Goal: Task Accomplishment & Management: Use online tool/utility

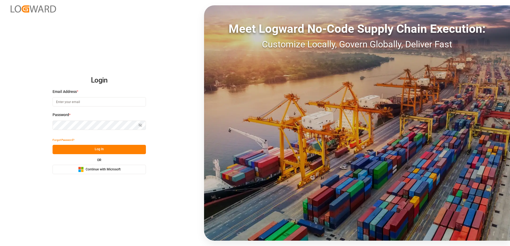
click at [108, 104] on input at bounding box center [99, 101] width 93 height 9
type input "christine.frey@covestro.com"
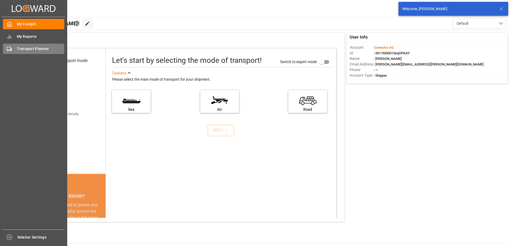
click at [34, 47] on span "Transport Planner" at bounding box center [41, 49] width 48 height 6
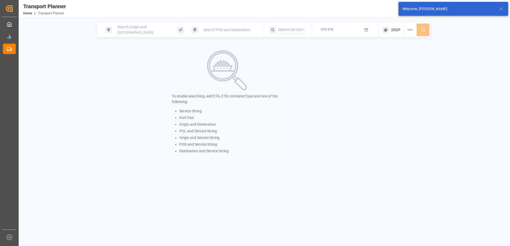
click at [125, 33] on div "Search Origin and [GEOGRAPHIC_DATA]" at bounding box center [143, 29] width 58 height 15
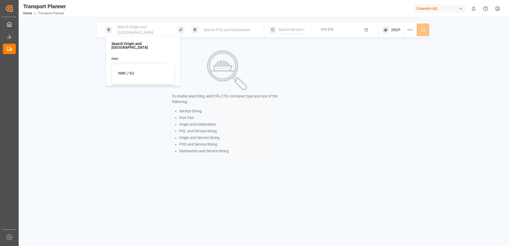
click at [140, 72] on div "NWC / EU" at bounding box center [144, 74] width 52 height 6
type input "NWC / EU"
click at [211, 30] on span "Search POD and Destination" at bounding box center [226, 30] width 47 height 4
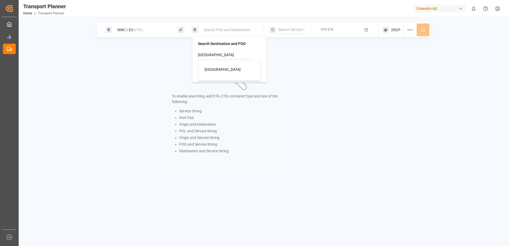
drag, startPoint x: 216, startPoint y: 72, endPoint x: 277, endPoint y: 76, distance: 60.9
click at [217, 72] on div "Durban" at bounding box center [231, 70] width 52 height 6
type input "Durban"
click at [381, 75] on div "To enable searching, add ETA, ETD, containerType and one of the following: Serv…" at bounding box center [264, 105] width 334 height 123
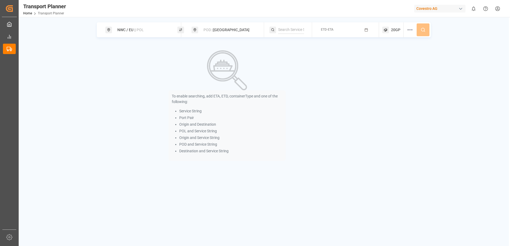
click at [367, 30] on icon "button" at bounding box center [366, 30] width 4 height 4
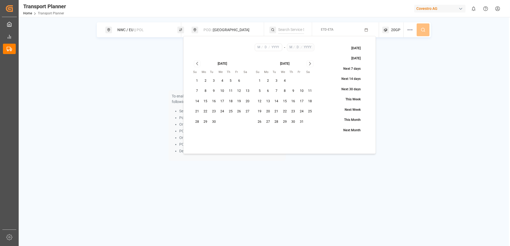
click at [206, 87] on button "8" at bounding box center [205, 91] width 9 height 9
type input "9"
type input "8"
type input "2025"
click at [312, 65] on icon "Go to next month" at bounding box center [310, 64] width 6 height 6
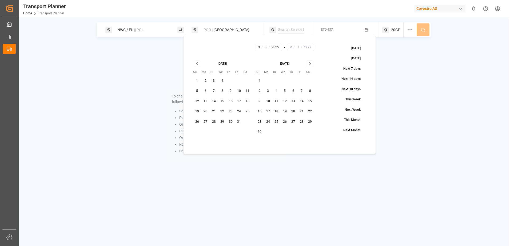
click at [312, 65] on icon "Go to next month" at bounding box center [310, 64] width 6 height 6
click at [285, 111] on button "24" at bounding box center [285, 111] width 9 height 9
type input "12"
type input "24"
type input "2025"
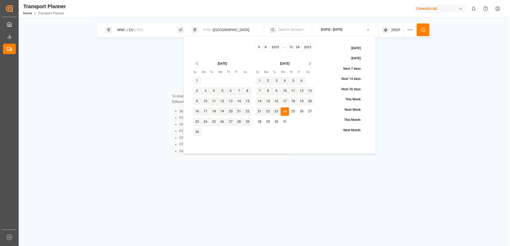
click at [422, 87] on div "To enable searching, add ETA, ETD, containerType and one of the following: Serv…" at bounding box center [264, 105] width 334 height 123
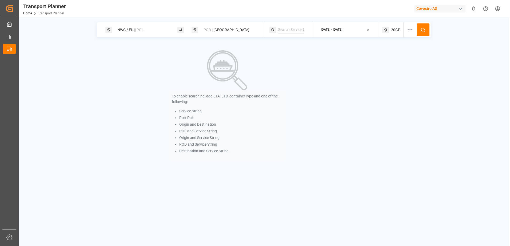
click at [421, 34] on button at bounding box center [423, 29] width 13 height 13
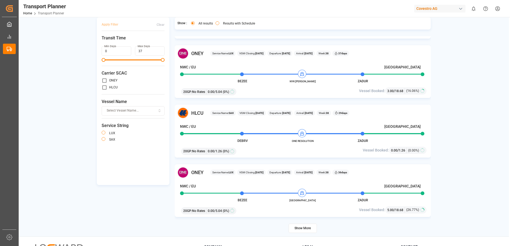
scroll to position [53, 0]
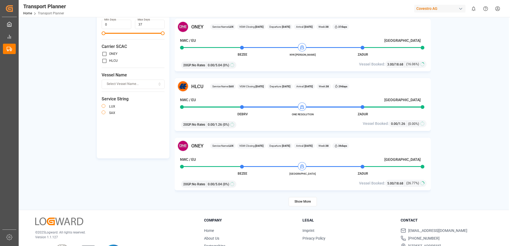
click at [310, 202] on button "Show More" at bounding box center [303, 201] width 28 height 9
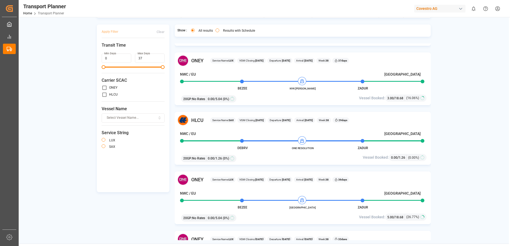
scroll to position [0, 0]
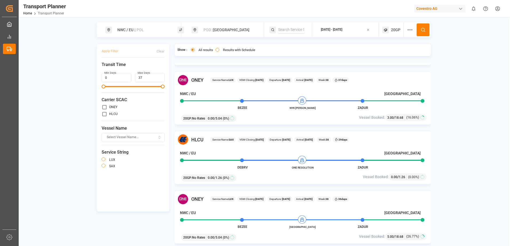
click at [140, 30] on span "|| POL" at bounding box center [139, 30] width 10 height 4
click at [167, 57] on icon at bounding box center [167, 59] width 4 height 4
click at [146, 69] on input at bounding box center [138, 73] width 54 height 8
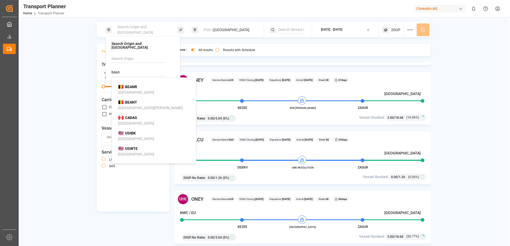
click at [142, 89] on div "BEANR Antwerp" at bounding box center [155, 89] width 74 height 11
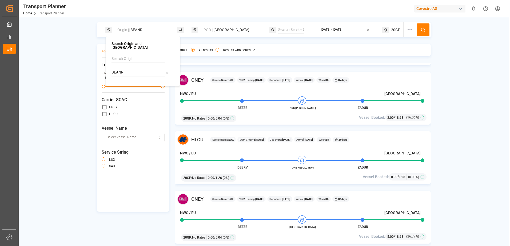
click at [142, 69] on input "BEANR" at bounding box center [138, 73] width 54 height 8
type input "BEANR"
click at [461, 88] on div "Origin || BEANR POD || Durban 2025-09-08 - 2025-12-24 20GP Apply Filter Clear T…" at bounding box center [264, 141] width 490 height 238
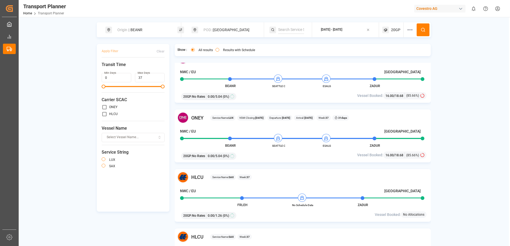
click at [218, 30] on div "POD || Durban" at bounding box center [229, 30] width 58 height 10
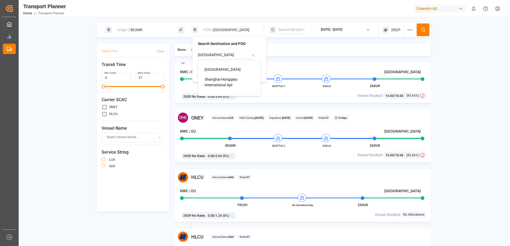
drag, startPoint x: 218, startPoint y: 72, endPoint x: 224, endPoint y: 70, distance: 6.5
click at [218, 71] on span "[GEOGRAPHIC_DATA]" at bounding box center [223, 69] width 36 height 4
type input "[GEOGRAPHIC_DATA]"
click at [421, 31] on icon at bounding box center [423, 29] width 5 height 5
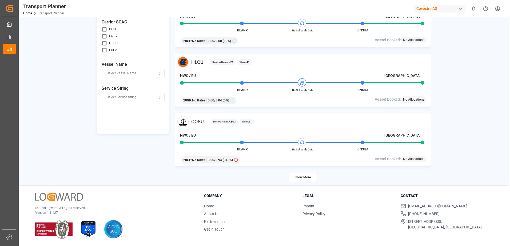
scroll to position [1004, 0]
click at [306, 177] on button "Show More" at bounding box center [303, 177] width 28 height 9
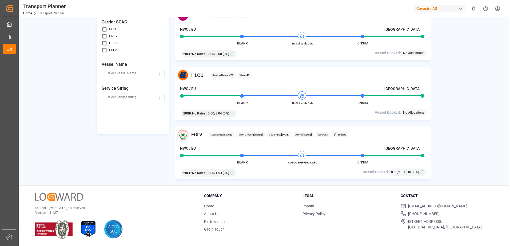
scroll to position [1244, 0]
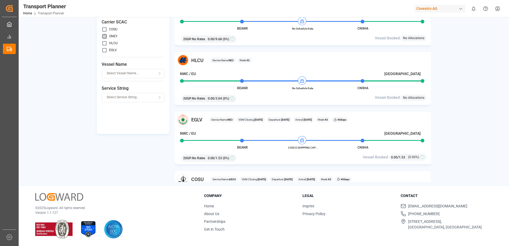
click at [106, 37] on input "primary checkbox" at bounding box center [105, 37] width 6 height 6
checkbox input "true"
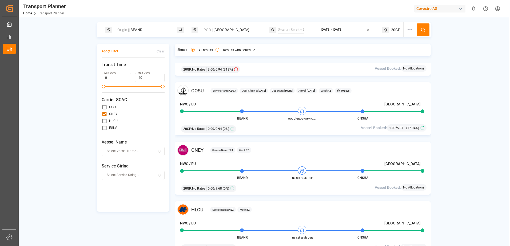
scroll to position [1138, 0]
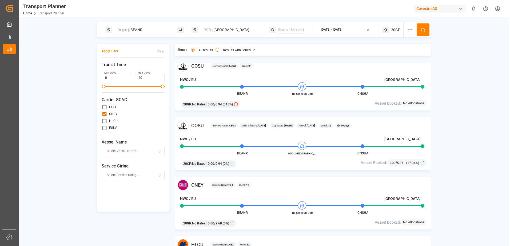
click at [112, 51] on button "Apply Filter" at bounding box center [110, 51] width 17 height 9
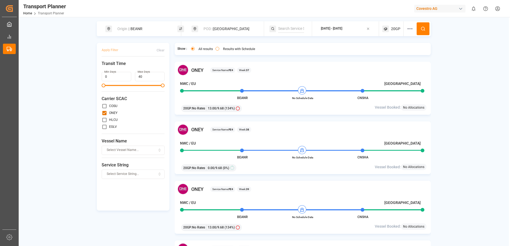
scroll to position [0, 0]
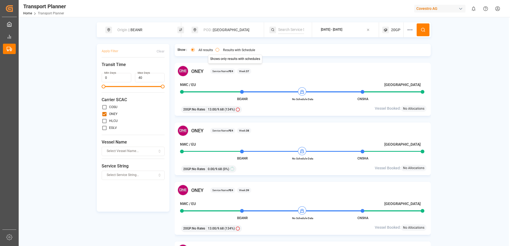
click at [233, 49] on label "Results with Schedule" at bounding box center [239, 50] width 32 height 3
click at [219, 49] on button "Results with Schedule" at bounding box center [217, 50] width 4 height 4
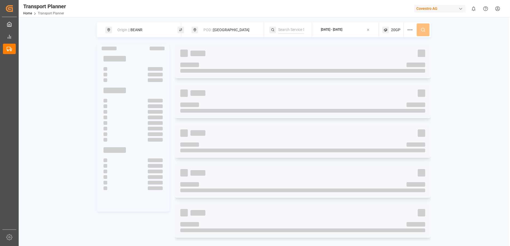
click at [139, 30] on div "Origin || BEANR" at bounding box center [143, 30] width 58 height 10
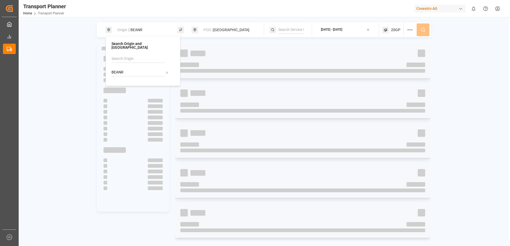
click at [166, 72] on icon at bounding box center [167, 73] width 2 height 2
click at [143, 57] on input at bounding box center [138, 59] width 54 height 8
click at [143, 71] on div "NWC / EU" at bounding box center [144, 74] width 52 height 6
type input "NWC / EU"
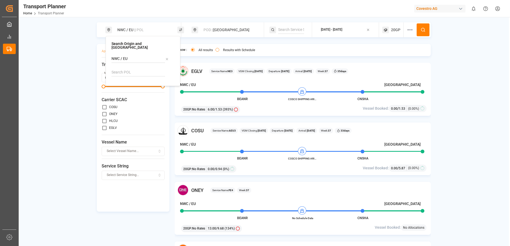
click at [425, 29] on icon at bounding box center [423, 29] width 5 height 5
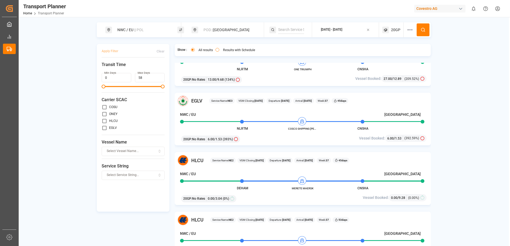
scroll to position [400, 0]
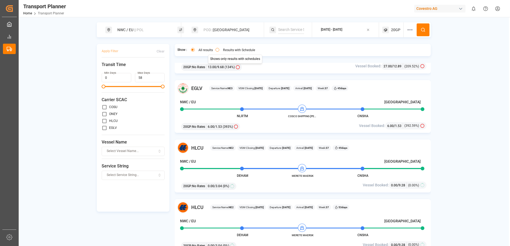
click at [217, 49] on button "Results with Schedule" at bounding box center [217, 50] width 4 height 4
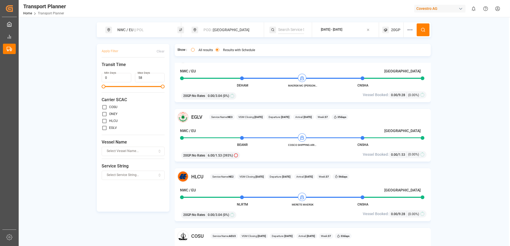
scroll to position [0, 0]
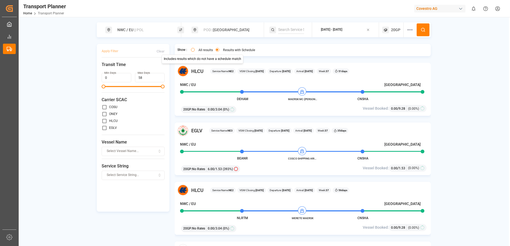
click at [192, 51] on button "All results" at bounding box center [193, 50] width 4 height 4
click at [104, 128] on input "primary checkbox" at bounding box center [105, 128] width 6 height 6
checkbox input "true"
click at [106, 50] on button "Apply Filter" at bounding box center [110, 51] width 17 height 9
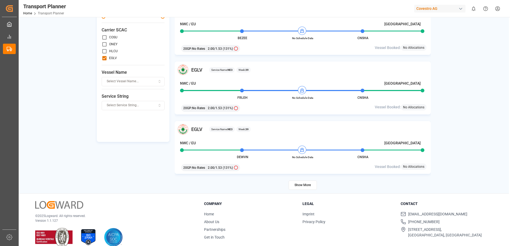
scroll to position [78, 0]
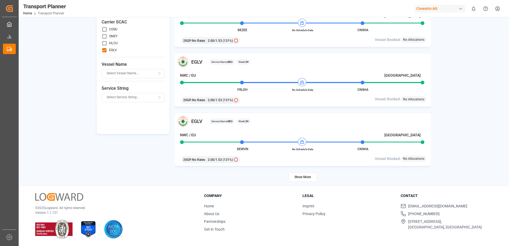
click at [309, 175] on button "Show More" at bounding box center [303, 177] width 28 height 9
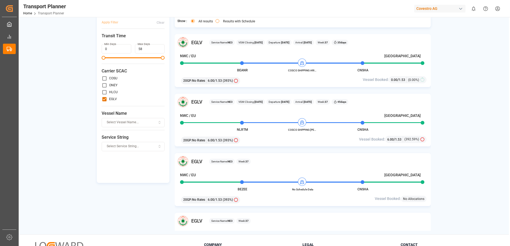
scroll to position [0, 0]
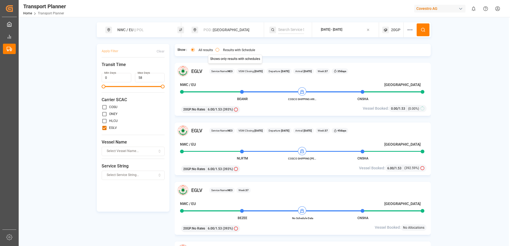
click at [218, 50] on button "Results with Schedule" at bounding box center [217, 50] width 4 height 4
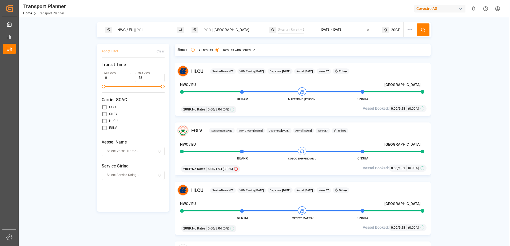
click at [193, 49] on button "All results" at bounding box center [193, 50] width 4 height 4
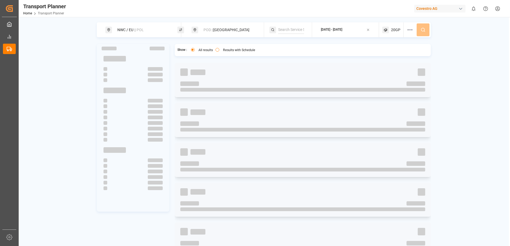
click at [229, 29] on div "POD || [GEOGRAPHIC_DATA]" at bounding box center [229, 30] width 58 height 10
click at [231, 66] on li "Laem Chabang" at bounding box center [230, 70] width 60 height 10
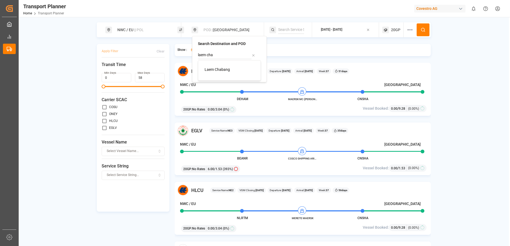
click at [217, 69] on span "Laem Chabang" at bounding box center [217, 69] width 25 height 4
type input "Laem Chabang"
click at [448, 55] on div "NWC / EU || POL POD || Laem Chabang [DATE] - [DATE] 20GP Apply Filter Clear Tra…" at bounding box center [264, 141] width 490 height 238
click at [233, 31] on div "POD || Laem Chabang" at bounding box center [229, 30] width 58 height 10
click at [253, 54] on icon at bounding box center [253, 56] width 4 height 4
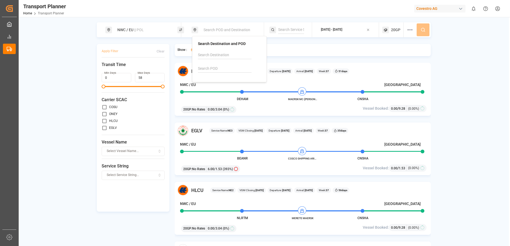
click at [221, 56] on input at bounding box center [225, 55] width 54 height 8
click at [226, 70] on div "[GEOGRAPHIC_DATA]" at bounding box center [231, 70] width 52 height 6
type input "[GEOGRAPHIC_DATA]"
drag, startPoint x: 440, startPoint y: 61, endPoint x: 439, endPoint y: 59, distance: 2.7
click at [439, 59] on div "NWC / [GEOGRAPHIC_DATA] || POL POD || [GEOGRAPHIC_DATA] [DATE] - [DATE] 20GP Ap…" at bounding box center [264, 141] width 490 height 238
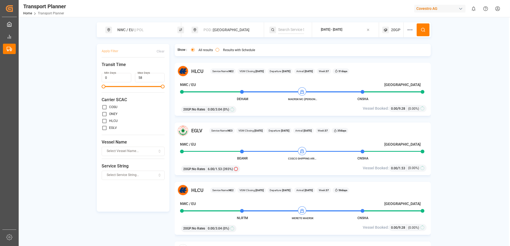
drag, startPoint x: 439, startPoint y: 59, endPoint x: 425, endPoint y: 28, distance: 33.8
click at [425, 28] on icon at bounding box center [423, 29] width 5 height 5
click at [396, 31] on span "20GP" at bounding box center [395, 30] width 9 height 6
click at [410, 55] on icon "button" at bounding box center [410, 55] width 2 height 1
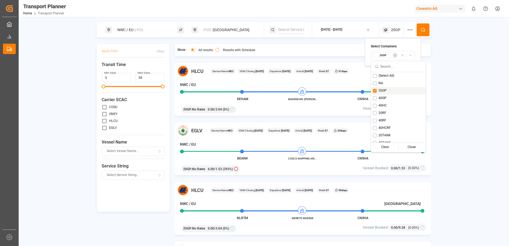
click at [386, 90] on span "20GP" at bounding box center [382, 91] width 8 height 5
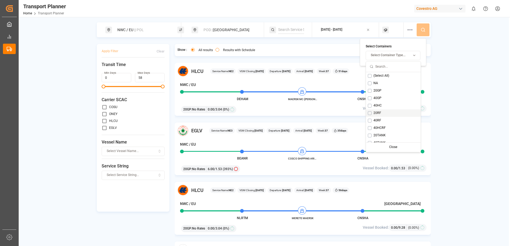
click at [381, 112] on span "20RF" at bounding box center [377, 113] width 8 height 5
click at [447, 60] on div "NWC / [GEOGRAPHIC_DATA] || POL POD || [GEOGRAPHIC_DATA] [DATE] - [DATE] 20RF Ap…" at bounding box center [264, 141] width 490 height 238
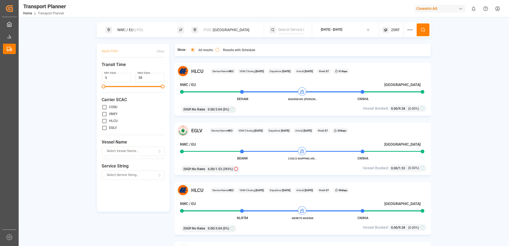
click at [422, 30] on icon at bounding box center [423, 29] width 5 height 5
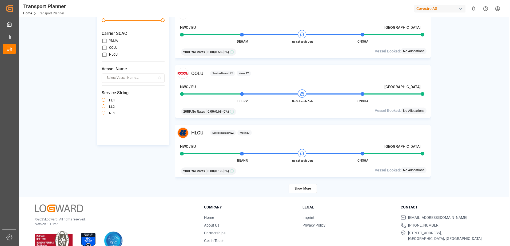
scroll to position [78, 0]
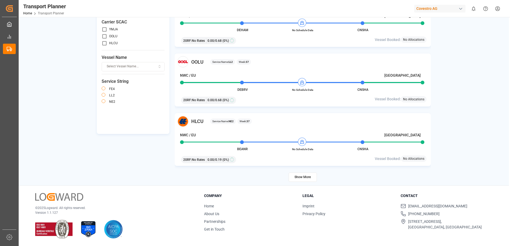
click at [308, 177] on button "Show More" at bounding box center [303, 177] width 28 height 9
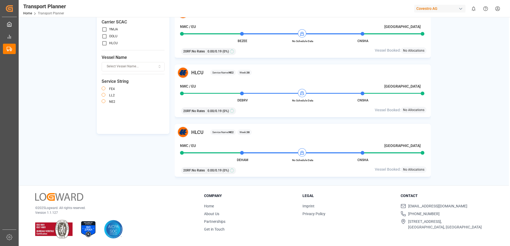
scroll to position [2017, 0]
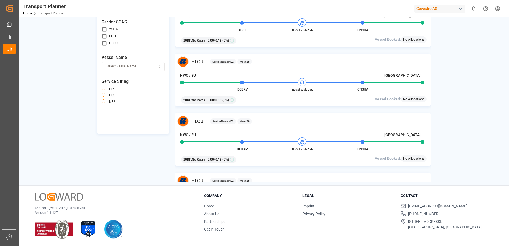
click at [106, 28] on input "primary checkbox" at bounding box center [105, 30] width 6 height 6
checkbox input "true"
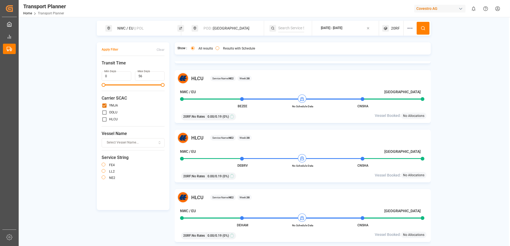
scroll to position [0, 0]
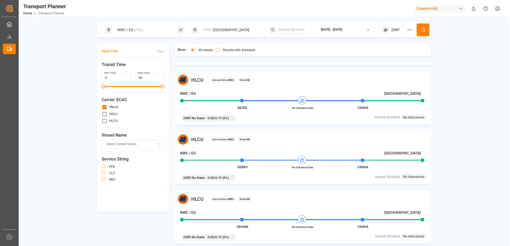
click at [110, 52] on button "Apply Filter" at bounding box center [110, 51] width 17 height 9
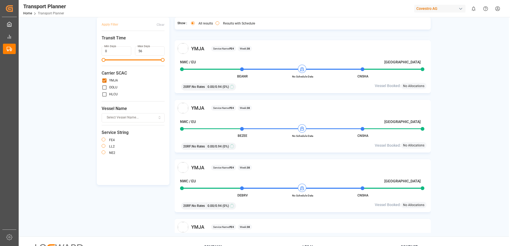
scroll to position [533, 0]
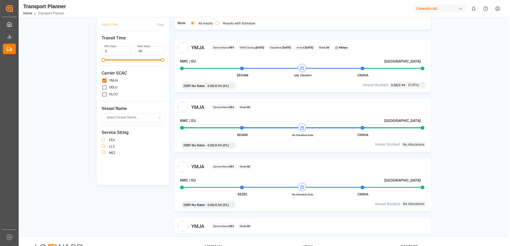
click at [215, 25] on div "Results with Schedule" at bounding box center [235, 24] width 40 height 6
click at [217, 24] on button "Results with Schedule" at bounding box center [217, 23] width 4 height 4
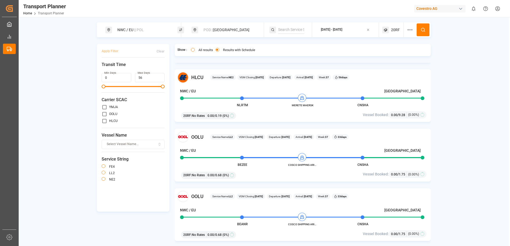
scroll to position [0, 0]
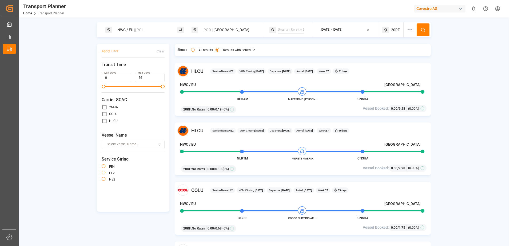
click at [387, 35] on div "20RF" at bounding box center [392, 29] width 21 height 15
click at [410, 55] on icon "button" at bounding box center [410, 56] width 4 height 4
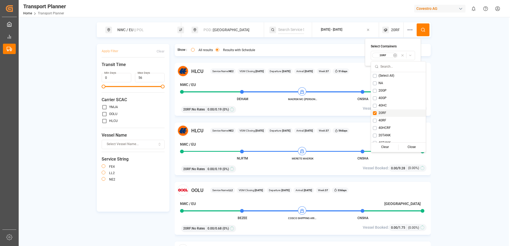
click at [381, 114] on span "20RF" at bounding box center [382, 113] width 8 height 5
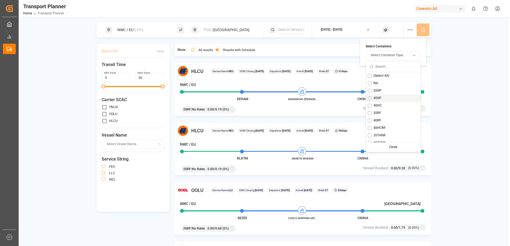
click at [379, 100] on span "40GP" at bounding box center [377, 98] width 8 height 5
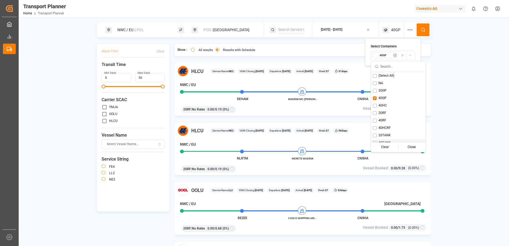
drag, startPoint x: 434, startPoint y: 125, endPoint x: 474, endPoint y: 80, distance: 60.6
click at [434, 125] on div "NWC / EU || POL POD || [GEOGRAPHIC_DATA] [DATE] - [DATE] 40GP Apply Filter Clea…" at bounding box center [264, 141] width 490 height 238
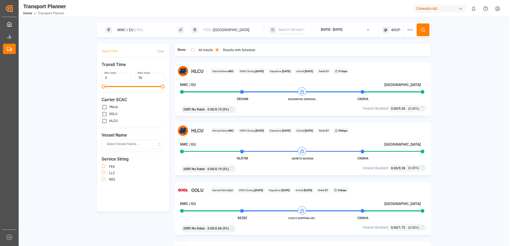
click at [423, 30] on icon at bounding box center [423, 29] width 5 height 5
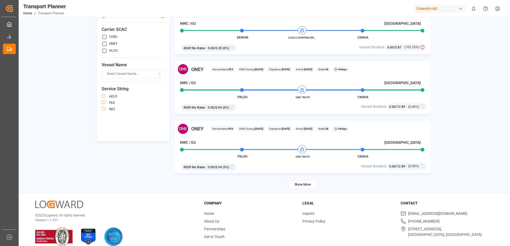
scroll to position [78, 0]
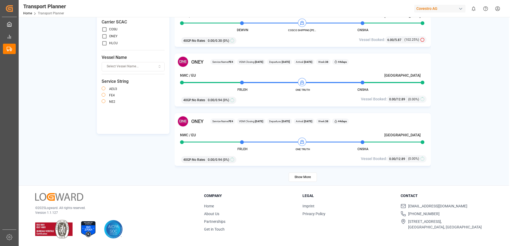
click at [298, 178] on button "Show More" at bounding box center [303, 177] width 28 height 9
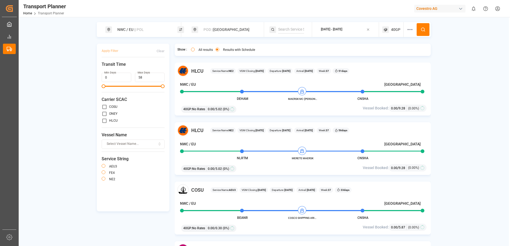
scroll to position [0, 0]
click at [389, 29] on div "40GP" at bounding box center [392, 29] width 21 height 15
click at [413, 55] on div "button" at bounding box center [406, 56] width 15 height 6
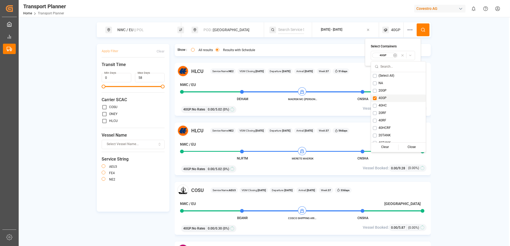
click at [384, 97] on span "40GP" at bounding box center [382, 98] width 8 height 5
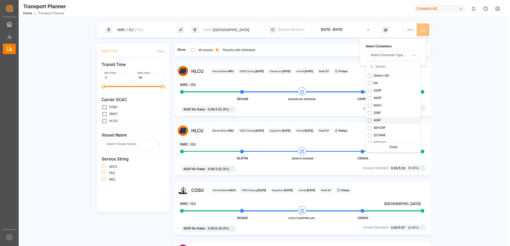
click at [378, 119] on span "40RF" at bounding box center [377, 120] width 8 height 5
drag, startPoint x: 487, startPoint y: 139, endPoint x: 460, endPoint y: 67, distance: 77.4
click at [487, 139] on div "NWC / [GEOGRAPHIC_DATA] || POL POD || [GEOGRAPHIC_DATA] [DATE] - [DATE] 40RF Ap…" at bounding box center [264, 141] width 490 height 238
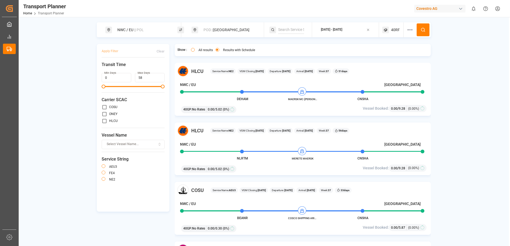
click at [422, 30] on icon at bounding box center [423, 29] width 5 height 5
click at [395, 30] on span "40RF" at bounding box center [395, 30] width 9 height 6
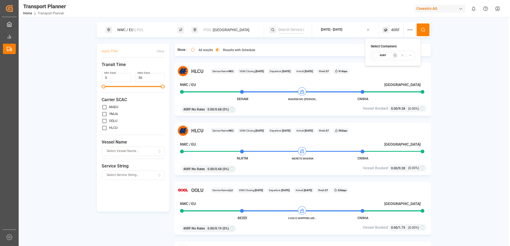
click at [409, 57] on icon "button" at bounding box center [410, 56] width 4 height 4
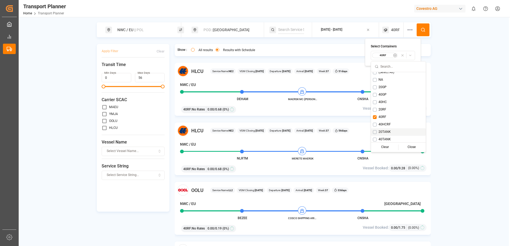
scroll to position [4, 0]
click at [460, 98] on div "NWC / [GEOGRAPHIC_DATA] || POL POD || [GEOGRAPHIC_DATA] [DATE] - [DATE] 40RF Ap…" at bounding box center [264, 141] width 490 height 238
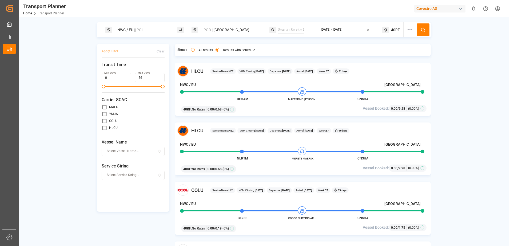
click at [421, 29] on icon at bounding box center [423, 29] width 5 height 5
click at [241, 31] on div "POD || [GEOGRAPHIC_DATA]" at bounding box center [229, 30] width 58 height 10
click at [255, 54] on icon at bounding box center [253, 56] width 4 height 4
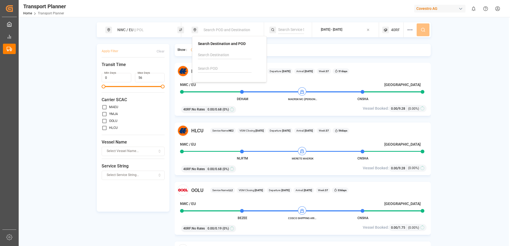
click at [235, 55] on input at bounding box center [225, 55] width 54 height 8
click at [230, 70] on div "Laem Chabang" at bounding box center [231, 70] width 52 height 6
type input "Laem Chabang"
drag, startPoint x: 484, startPoint y: 71, endPoint x: 460, endPoint y: 50, distance: 32.7
click at [484, 71] on div "NWC / EU || POL POD || Laem Chabang [DATE] - [DATE] 40RF Apply Filter Clear Tra…" at bounding box center [264, 141] width 490 height 238
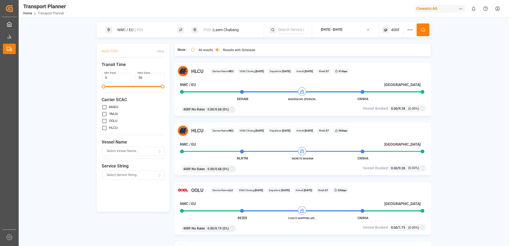
click at [420, 28] on button at bounding box center [423, 29] width 13 height 13
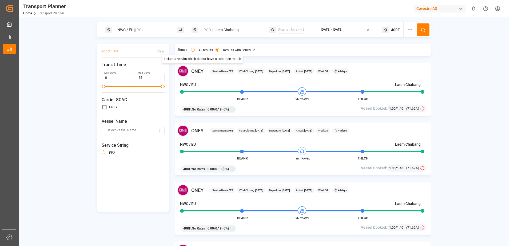
click at [193, 51] on button "All results" at bounding box center [193, 50] width 4 height 4
click at [478, 112] on div "NWC / EU || POL POD || Laem Chabang [DATE] - [DATE] 40RF Apply Filter Clear Tra…" at bounding box center [264, 141] width 490 height 238
click at [461, 152] on div "NWC / EU || POL POD || Laem Chabang [DATE] - [DATE] 40RF Apply Filter Clear Tra…" at bounding box center [264, 141] width 490 height 238
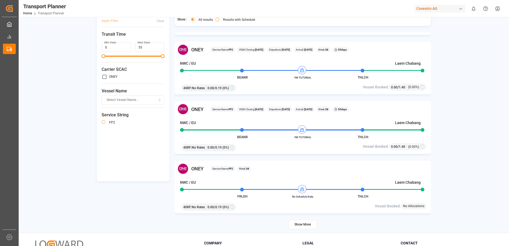
scroll to position [78, 0]
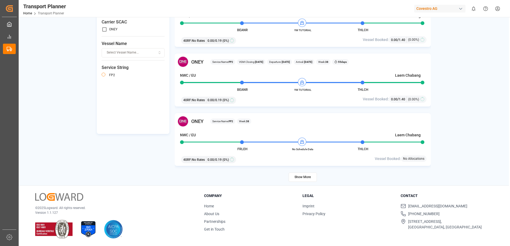
click at [305, 175] on button "Show More" at bounding box center [303, 177] width 28 height 9
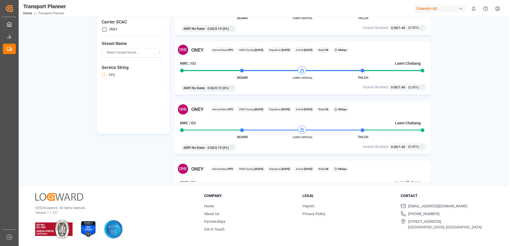
scroll to position [0, 0]
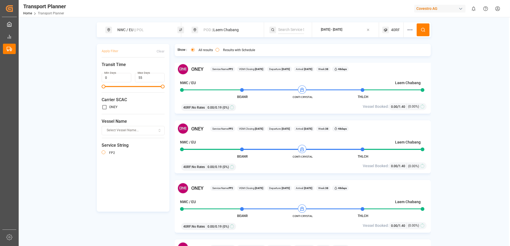
drag, startPoint x: 393, startPoint y: 29, endPoint x: 399, endPoint y: 34, distance: 8.0
click at [393, 29] on span "40RF" at bounding box center [395, 30] width 9 height 6
click at [410, 56] on icon "button" at bounding box center [410, 56] width 4 height 4
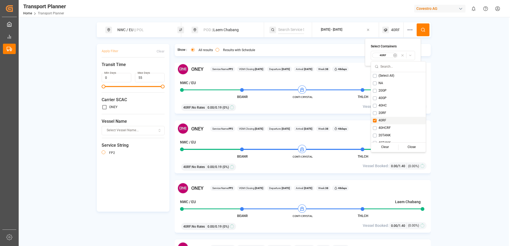
click at [378, 122] on div "40RF" at bounding box center [398, 120] width 55 height 7
click at [376, 91] on span "20GP" at bounding box center [377, 91] width 8 height 5
click at [440, 117] on div "NWC / EU || POL POD || Laem Chabang [DATE] - [DATE] 20GP Apply Filter Clear Tra…" at bounding box center [264, 141] width 490 height 238
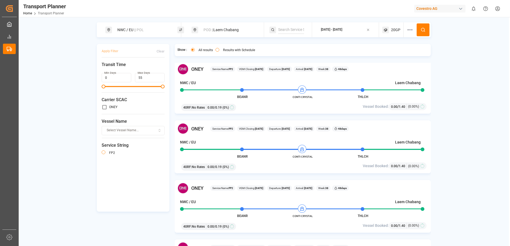
click at [423, 29] on icon at bounding box center [423, 29] width 5 height 5
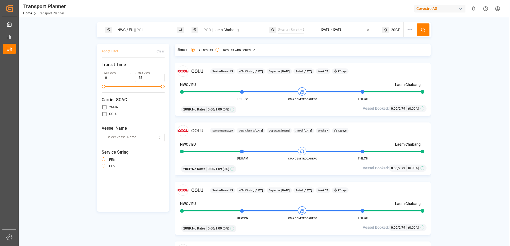
click at [225, 32] on div "POD || Laem Chabang" at bounding box center [229, 30] width 58 height 10
click at [253, 55] on icon at bounding box center [253, 56] width 4 height 4
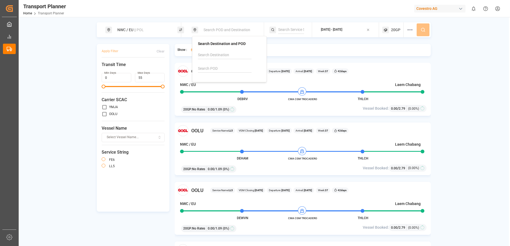
click at [394, 47] on div "Show : All results Results with Schedule" at bounding box center [303, 50] width 256 height 12
click at [398, 31] on span "20GP" at bounding box center [395, 30] width 9 height 6
click at [490, 77] on div "NWC / [GEOGRAPHIC_DATA] || POL Search POD and Destination [DATE] - [DATE] 20GP …" at bounding box center [264, 141] width 490 height 238
